Goal: Task Accomplishment & Management: Use online tool/utility

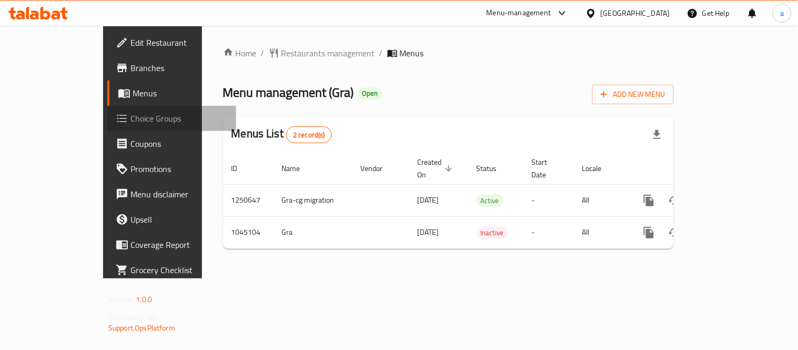
click at [130, 119] on span "Choice Groups" at bounding box center [178, 118] width 97 height 13
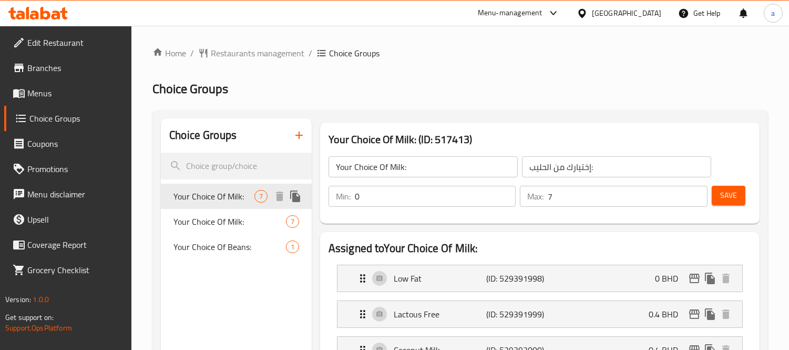
click at [215, 196] on span "Your Choice Of Milk:" at bounding box center [213, 196] width 81 height 13
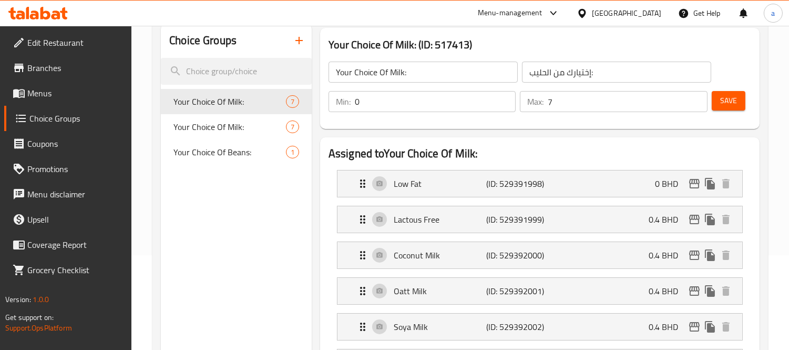
scroll to position [117, 0]
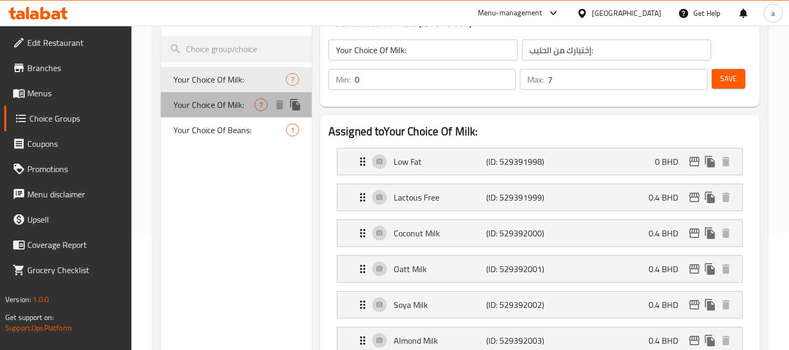
click at [219, 98] on span "Your Choice Of Milk:" at bounding box center [213, 104] width 81 height 13
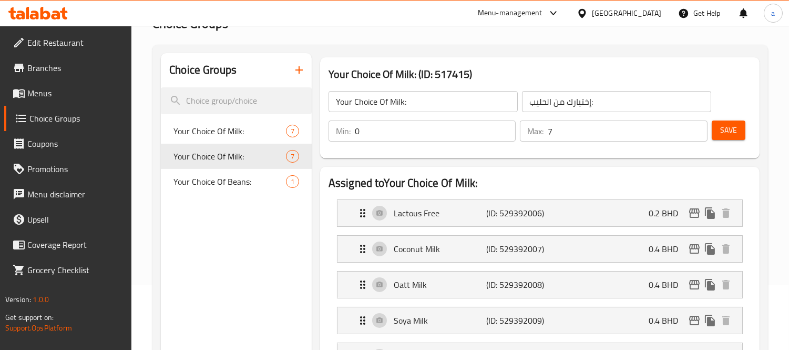
scroll to position [58, 0]
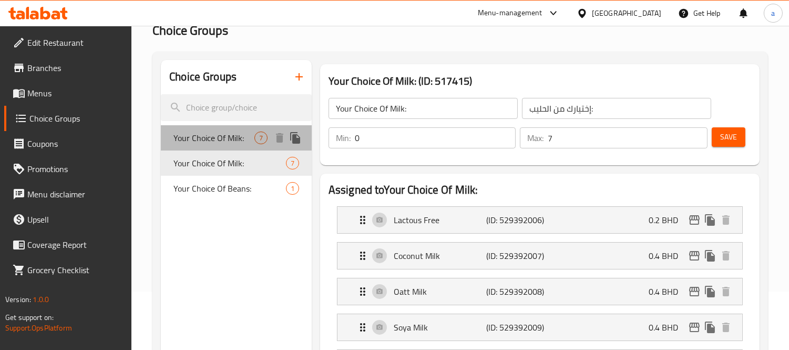
click at [233, 135] on span "Your Choice Of Milk:" at bounding box center [213, 137] width 81 height 13
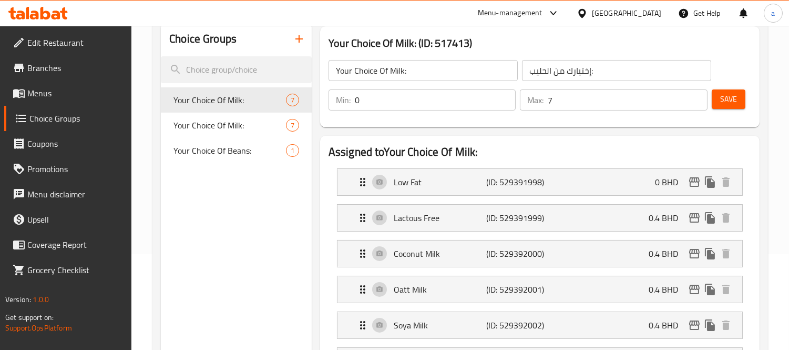
scroll to position [117, 0]
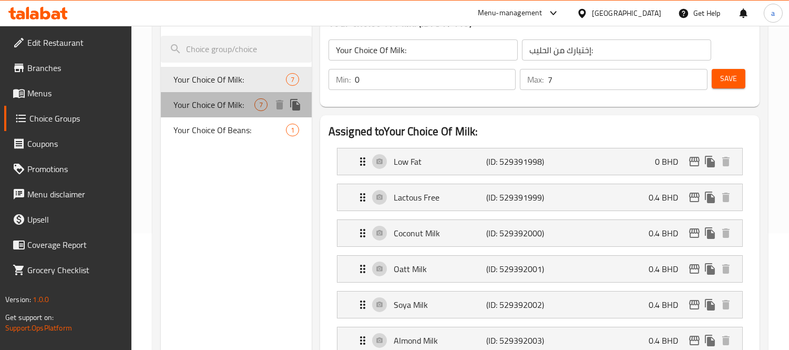
drag, startPoint x: 236, startPoint y: 108, endPoint x: 239, endPoint y: 150, distance: 42.2
click at [236, 107] on span "Your Choice Of Milk:" at bounding box center [213, 104] width 81 height 13
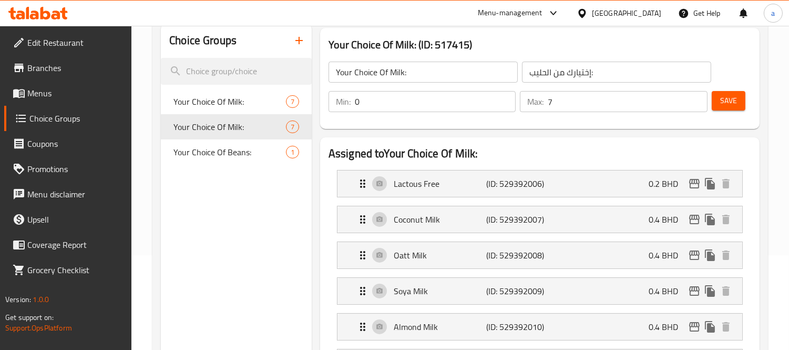
scroll to position [58, 0]
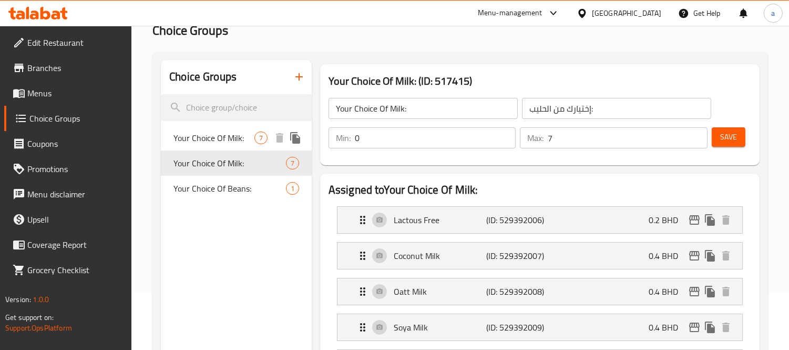
click at [212, 144] on span "Your Choice Of Milk:" at bounding box center [213, 137] width 81 height 13
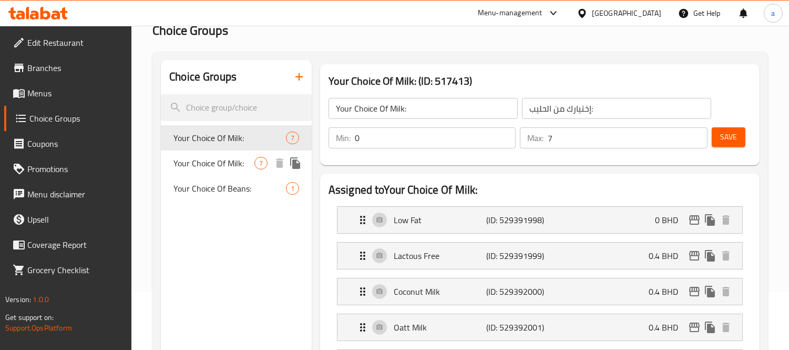
click at [238, 161] on span "Your Choice Of Milk:" at bounding box center [213, 163] width 81 height 13
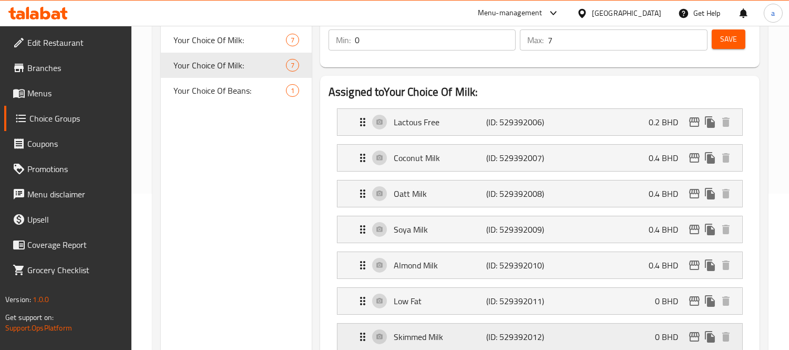
scroll to position [117, 0]
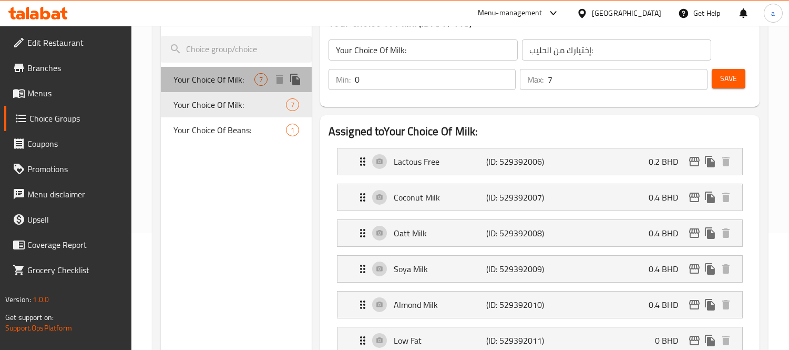
click at [220, 79] on span "Your Choice Of Milk:" at bounding box center [213, 79] width 81 height 13
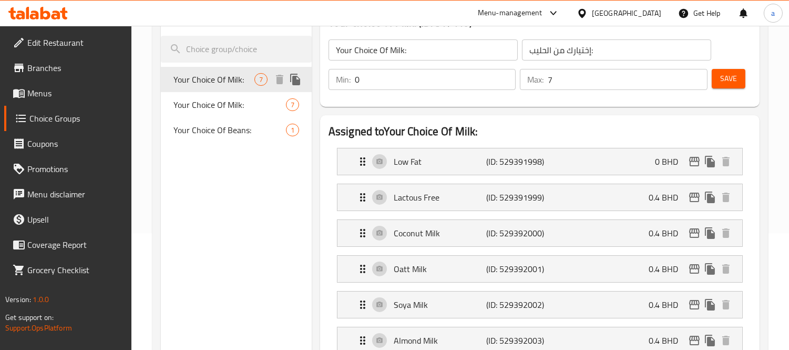
click at [234, 74] on span "Your Choice Of Milk:" at bounding box center [213, 79] width 81 height 13
click at [227, 107] on span "Your Choice Of Milk:" at bounding box center [213, 104] width 81 height 13
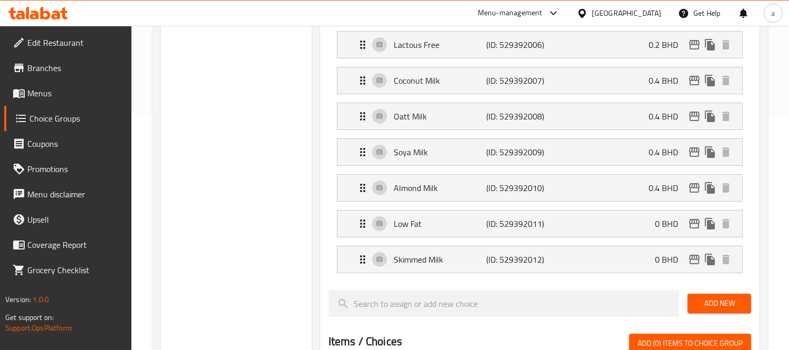
scroll to position [175, 0]
